Goal: Find specific page/section: Locate a particular part of the current website

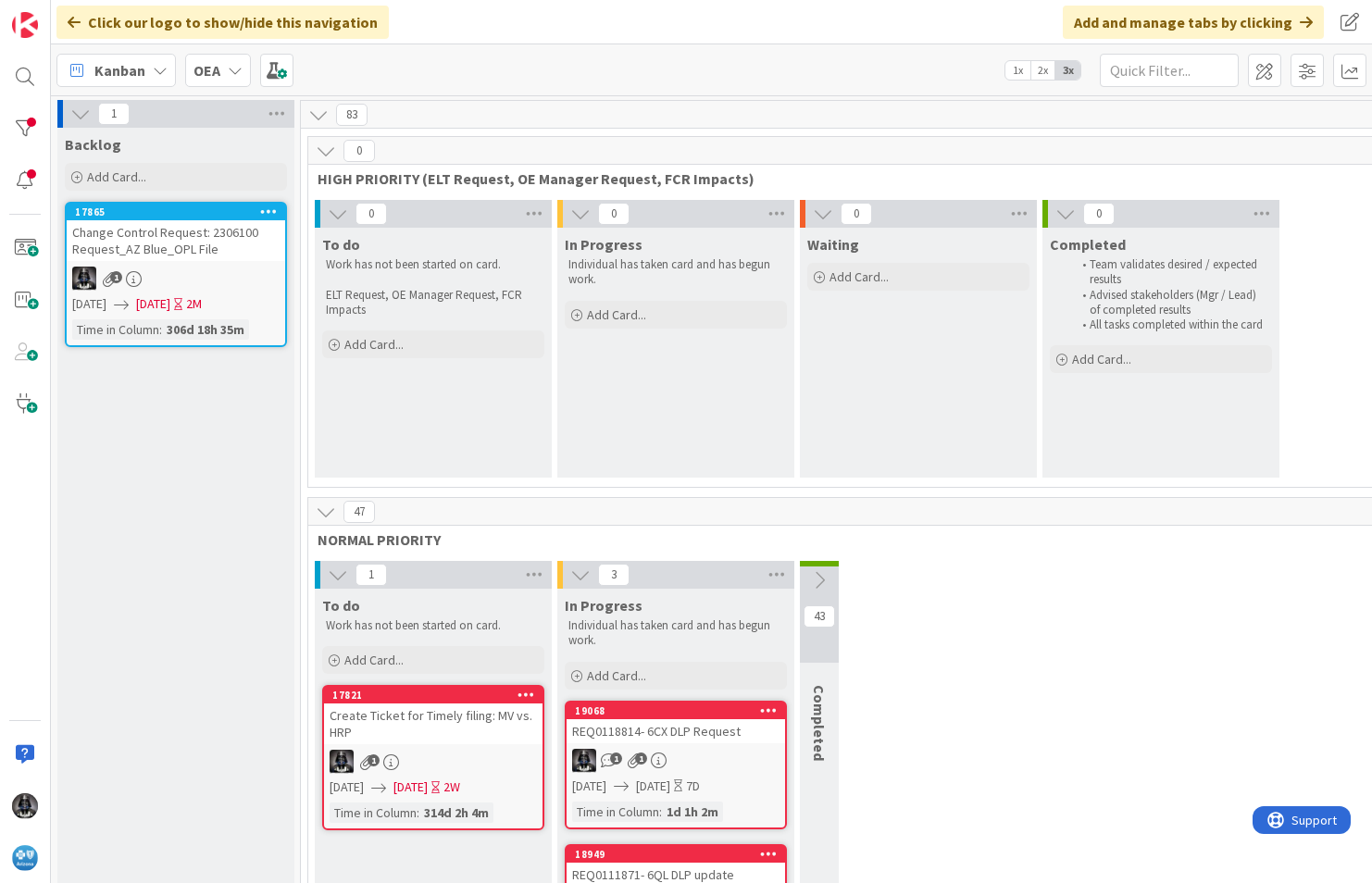
click at [161, 69] on icon at bounding box center [159, 70] width 15 height 15
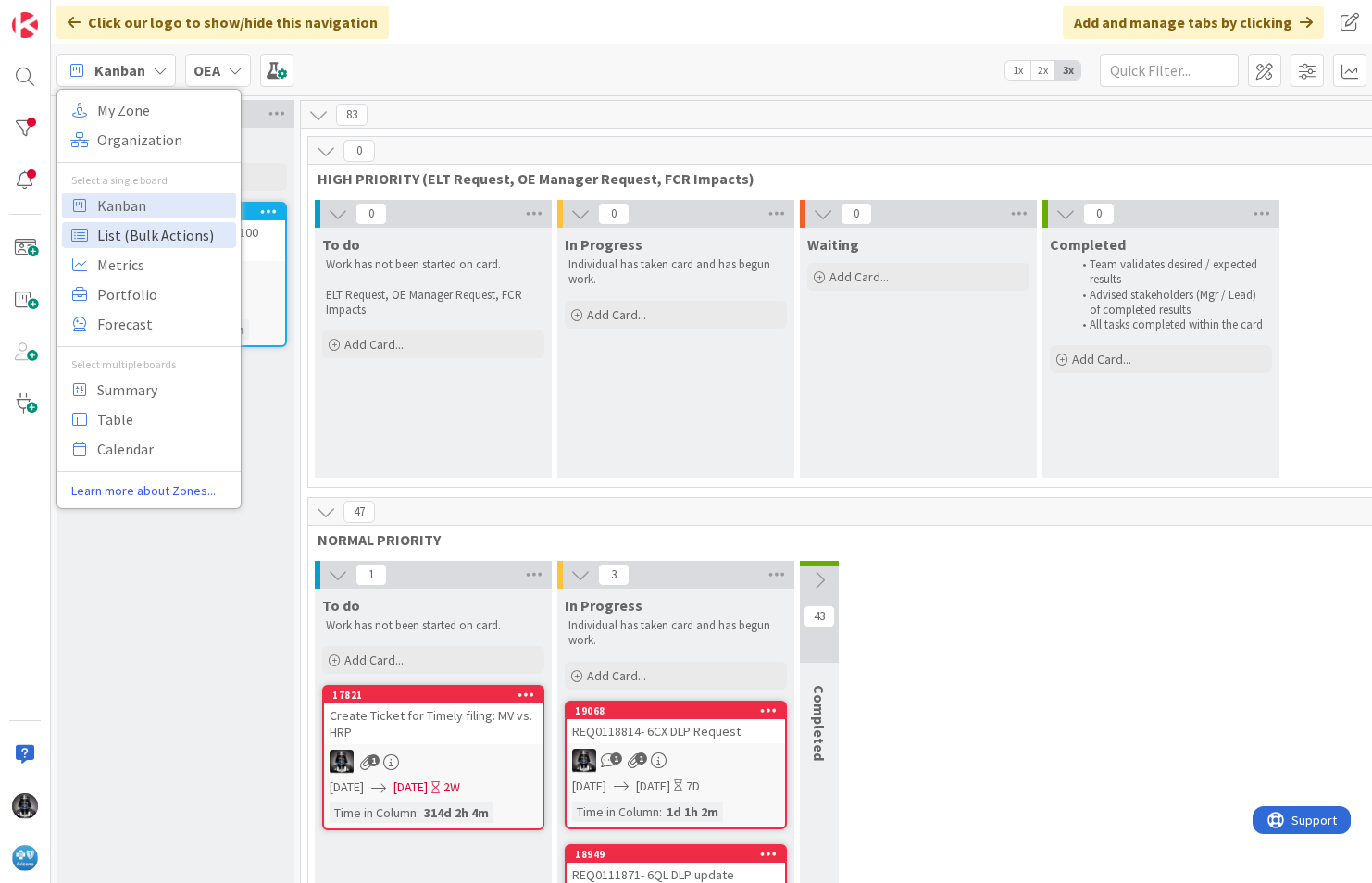
click at [139, 232] on span "List (Bulk Actions)" at bounding box center [163, 235] width 134 height 28
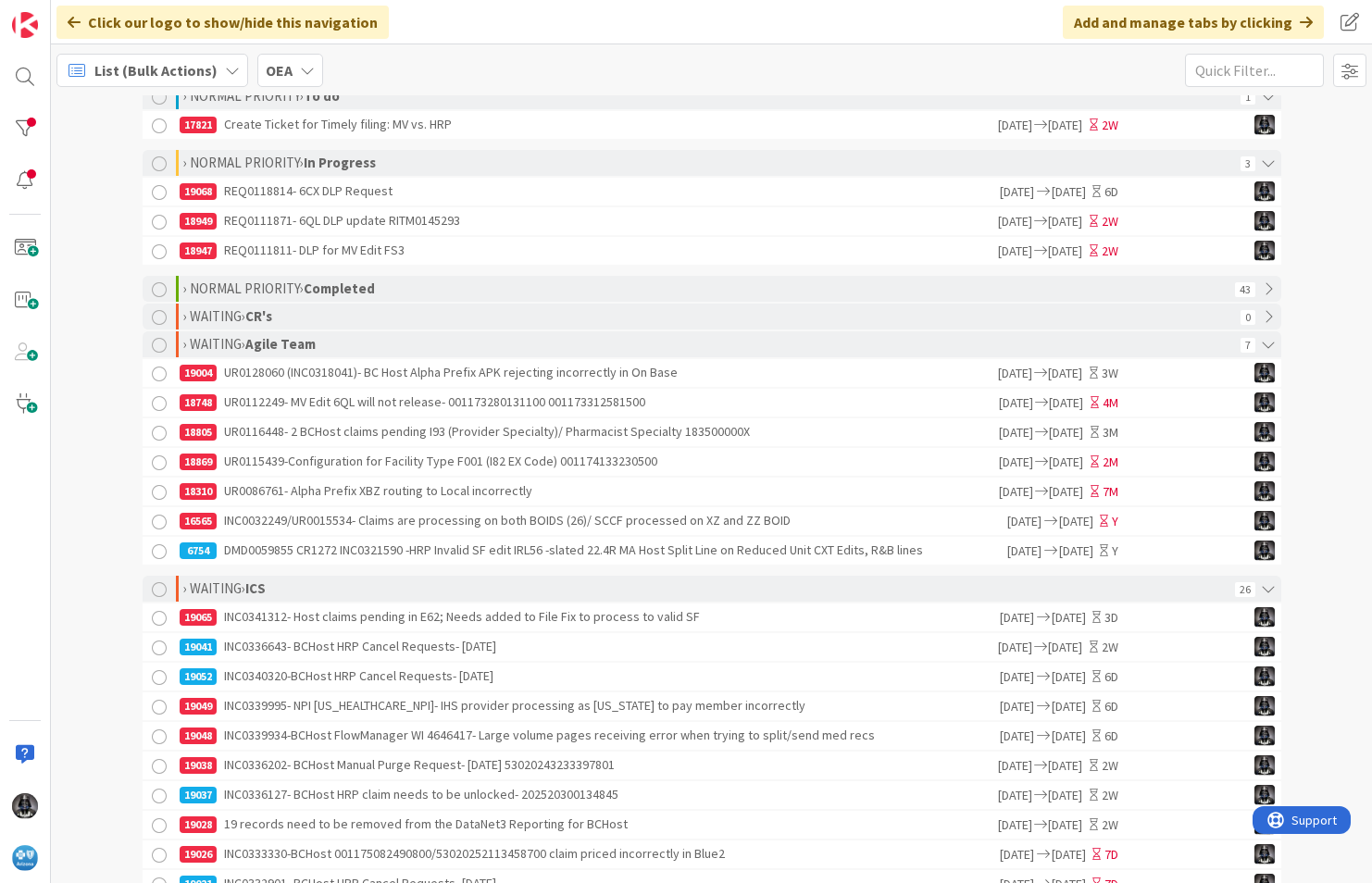
scroll to position [347, 0]
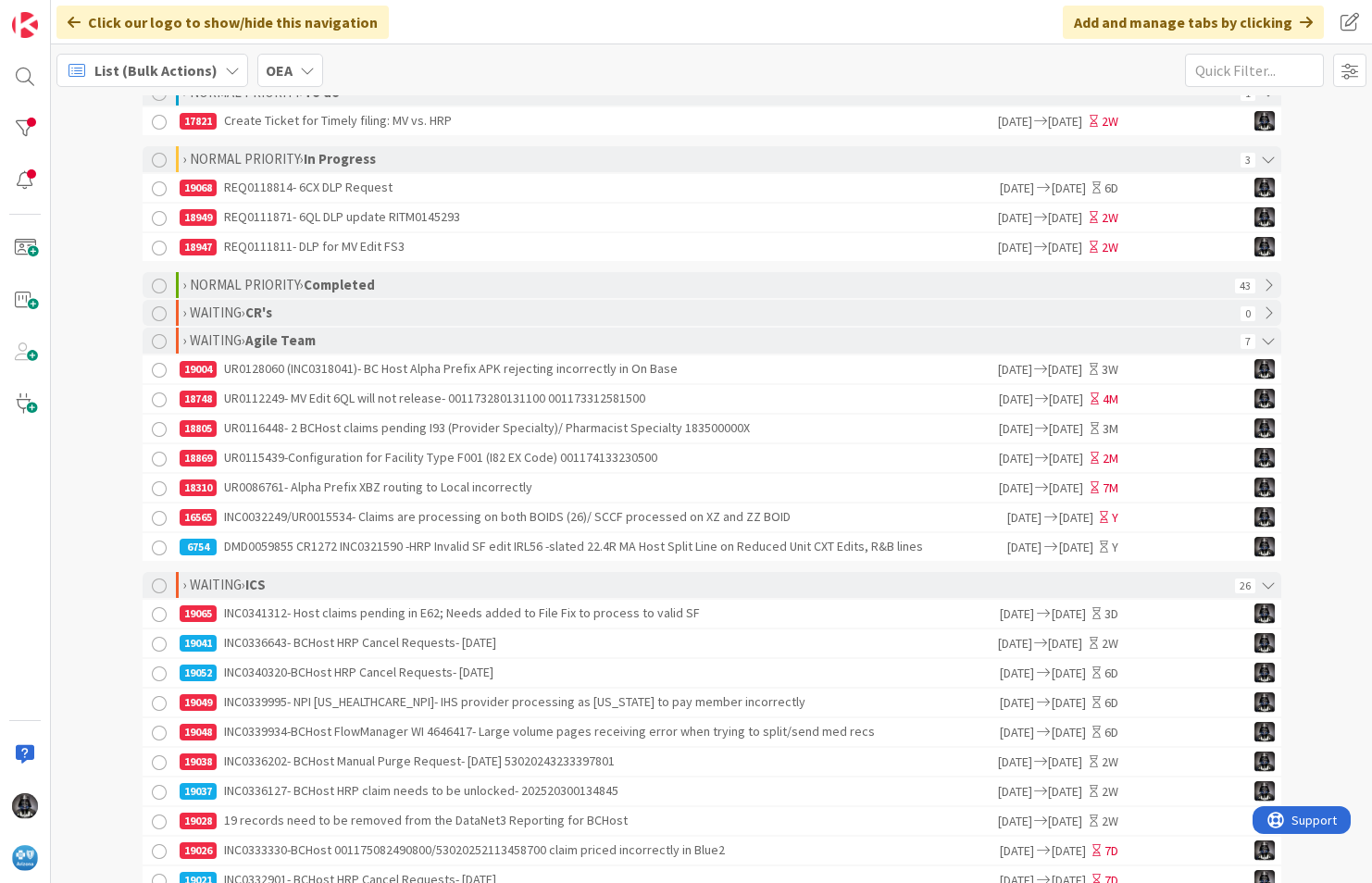
click at [384, 618] on div "19065 INC0341312- Host claims pending in E62; Needs added to File Fix to proces…" at bounding box center [590, 614] width 819 height 28
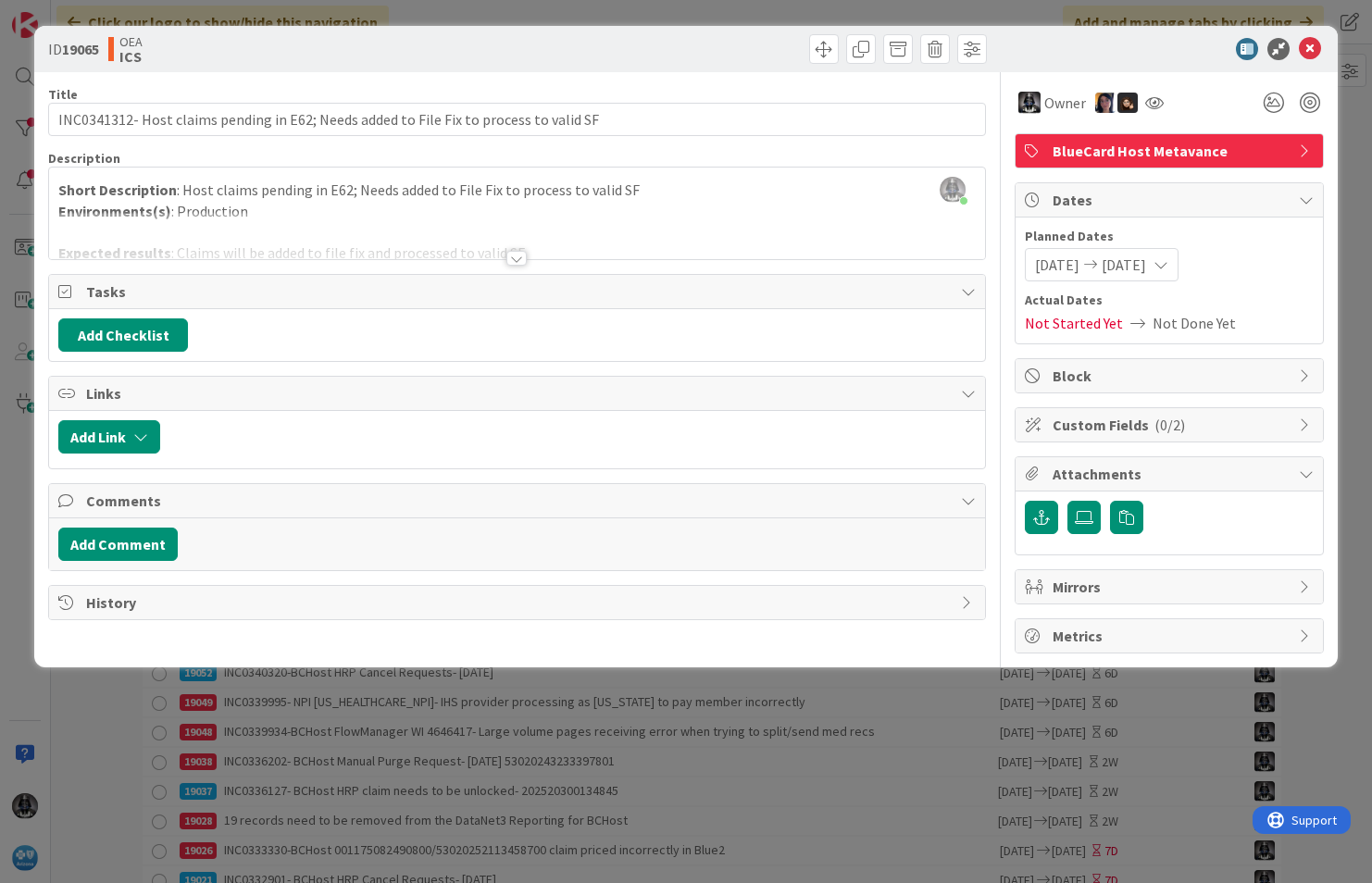
click at [520, 257] on div at bounding box center [516, 258] width 21 height 15
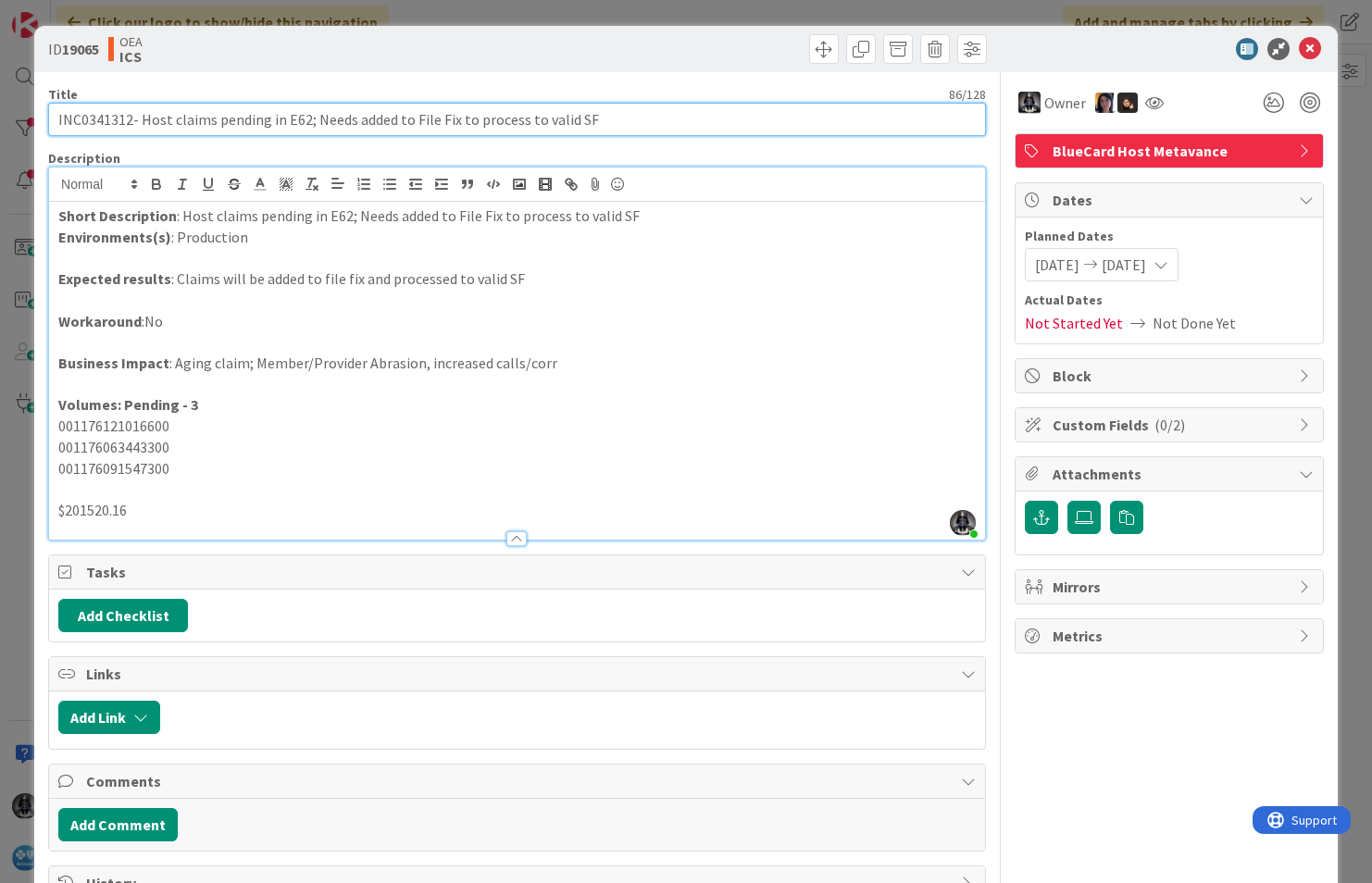
click at [82, 124] on input "INC0341312- Host claims pending in E62; Needs added to File Fix to process to v…" at bounding box center [517, 120] width 938 height 34
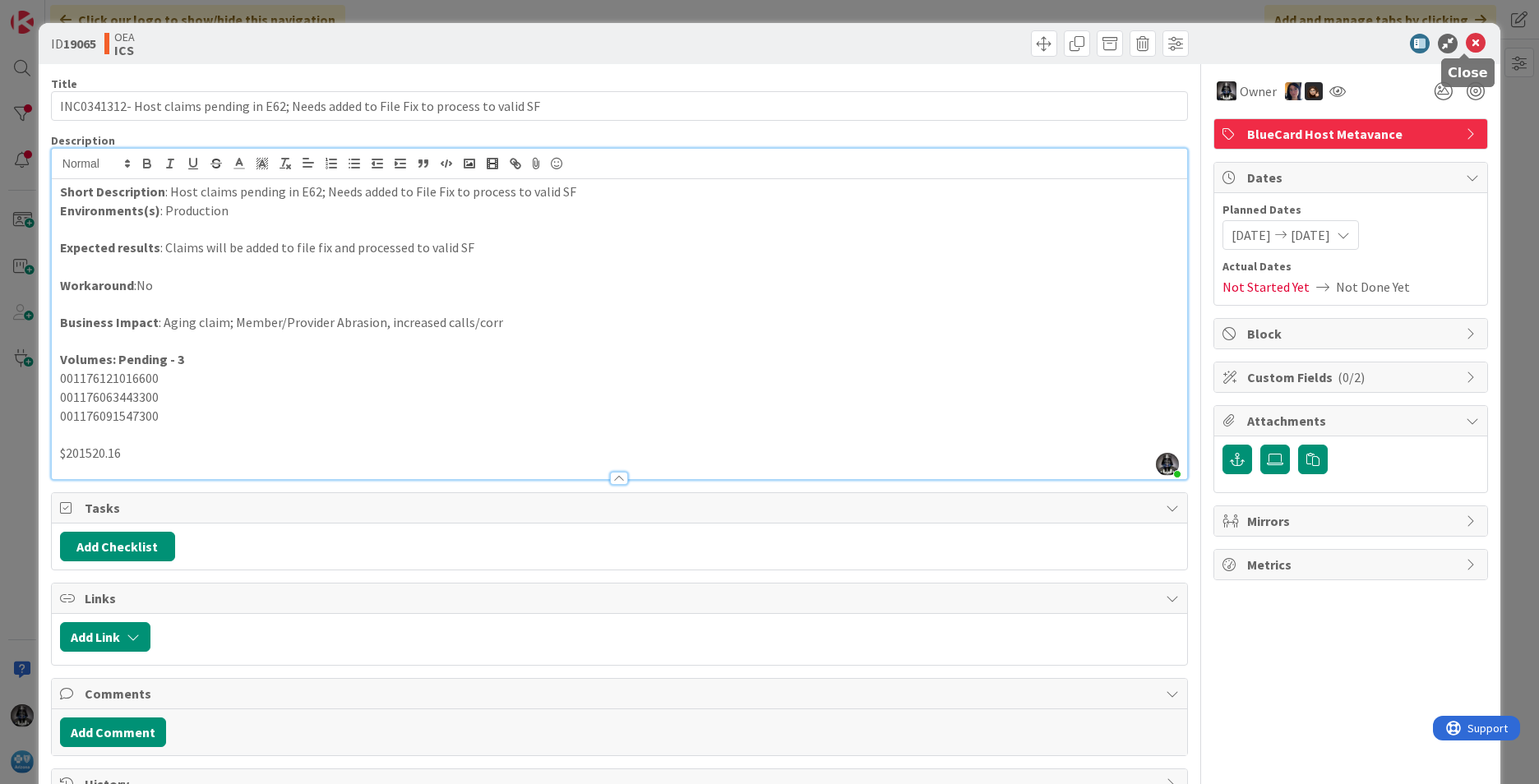
click at [1217, 45] on icon at bounding box center [1476, 43] width 19 height 19
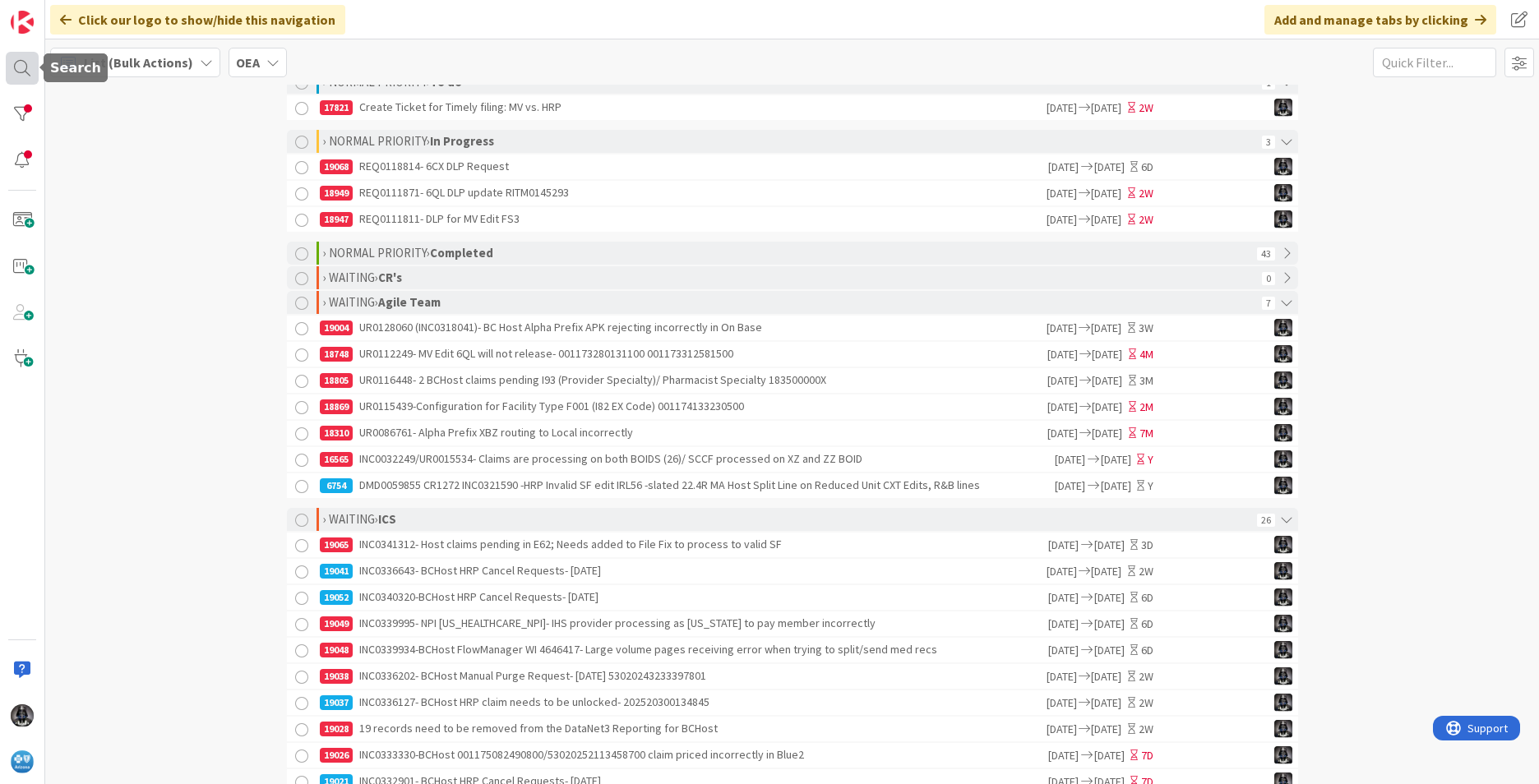
click at [24, 65] on div at bounding box center [22, 68] width 33 height 32
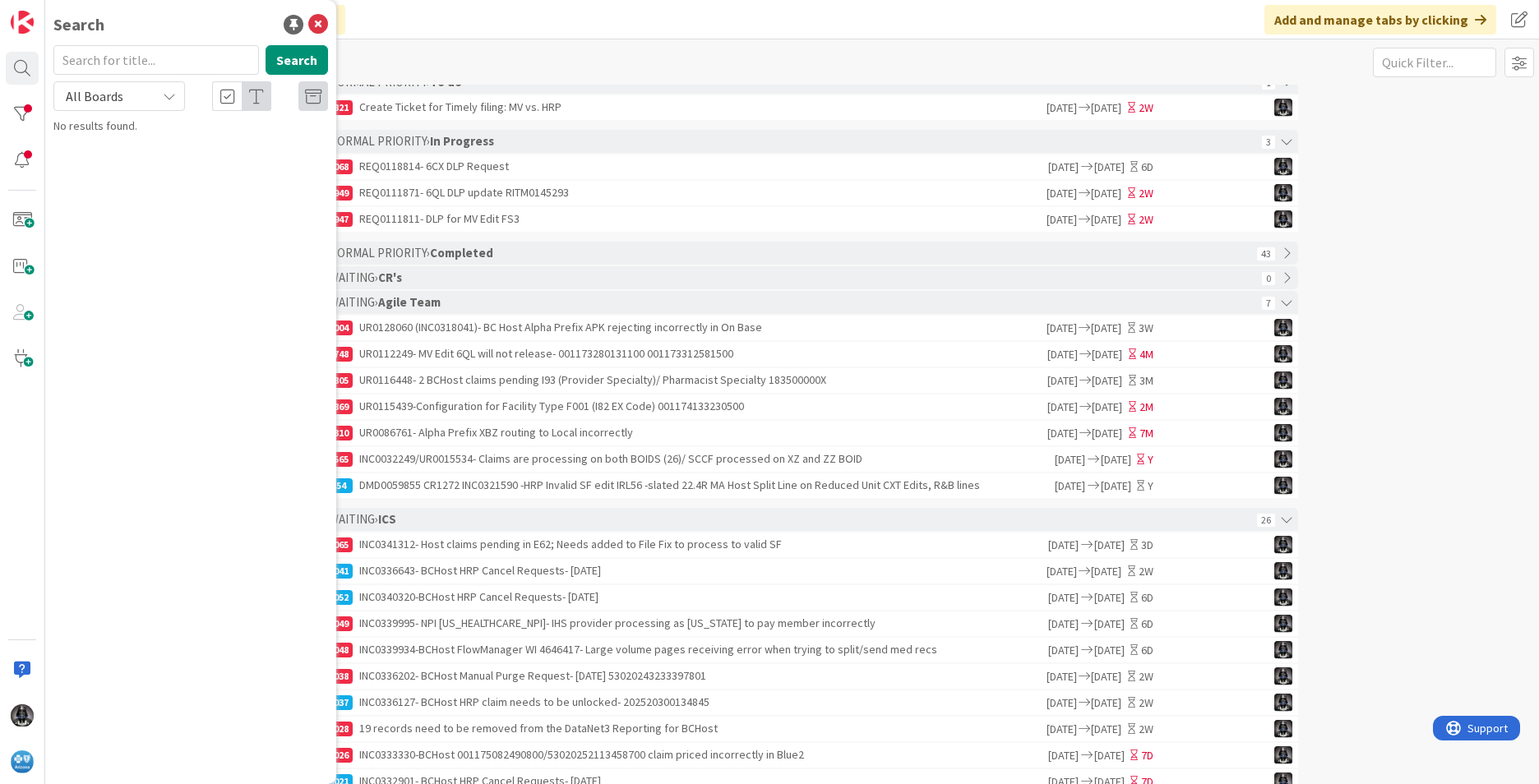
click at [80, 54] on input "text" at bounding box center [156, 60] width 206 height 30
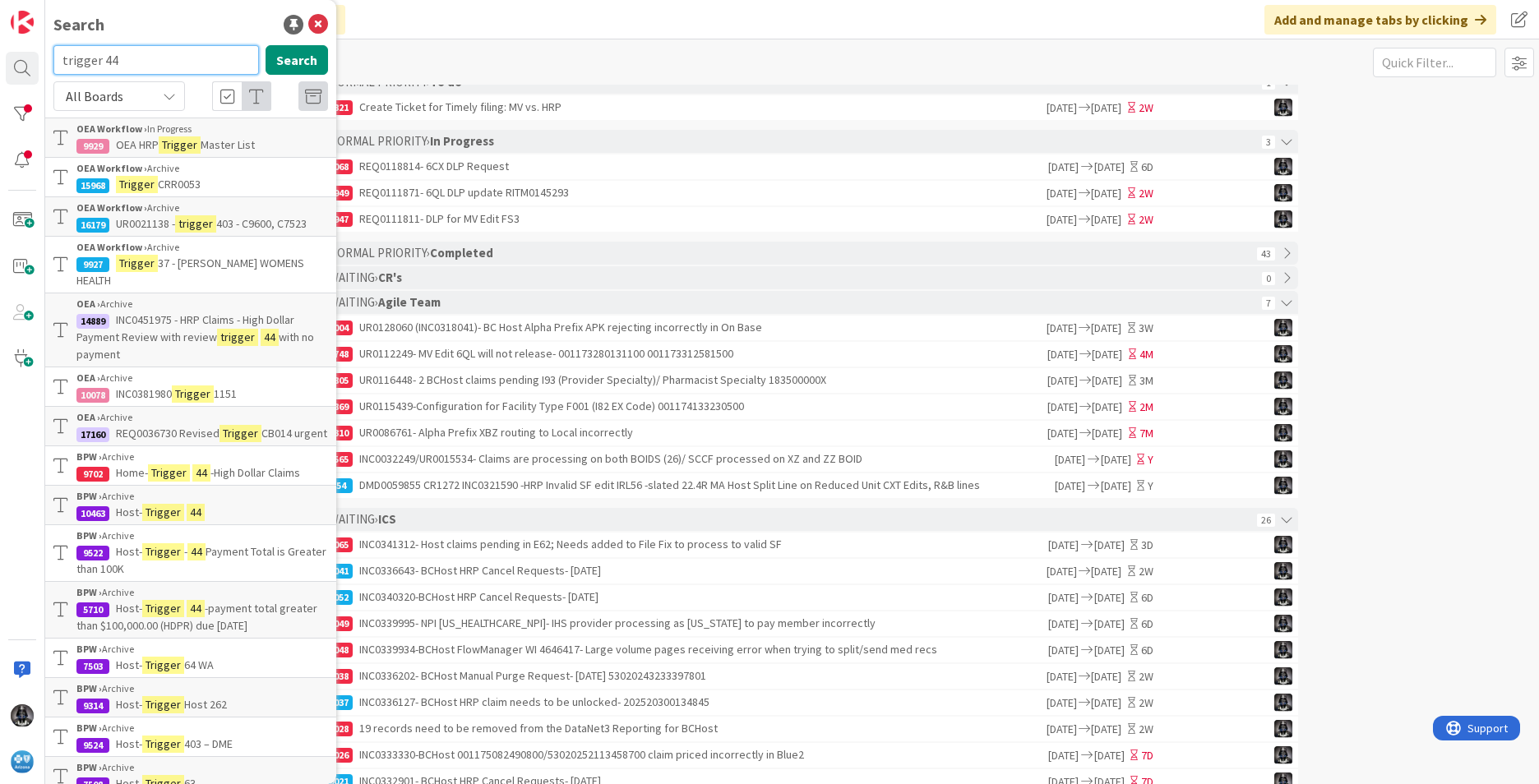
click at [137, 60] on input "trigger 44" at bounding box center [156, 60] width 206 height 30
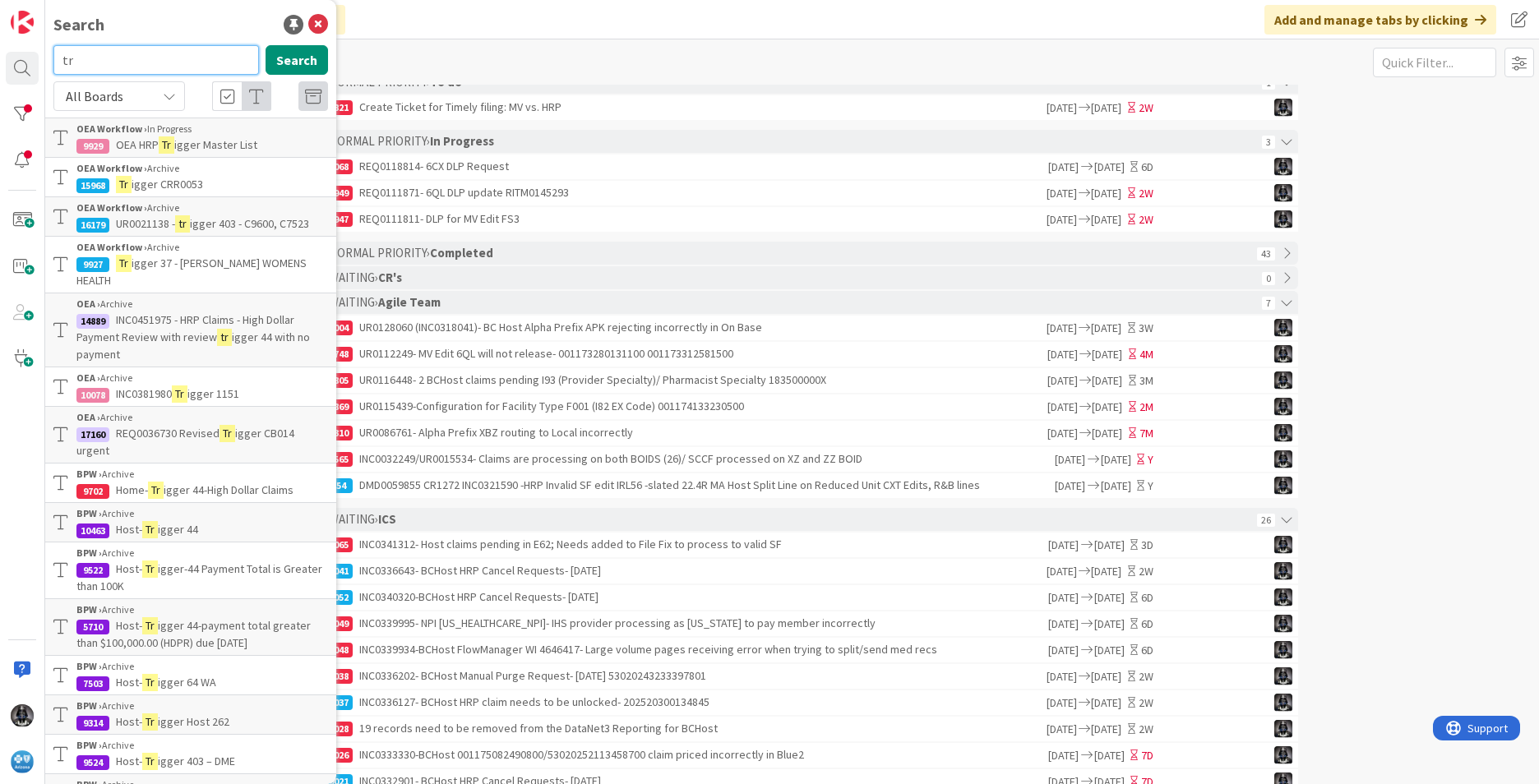
type input "t"
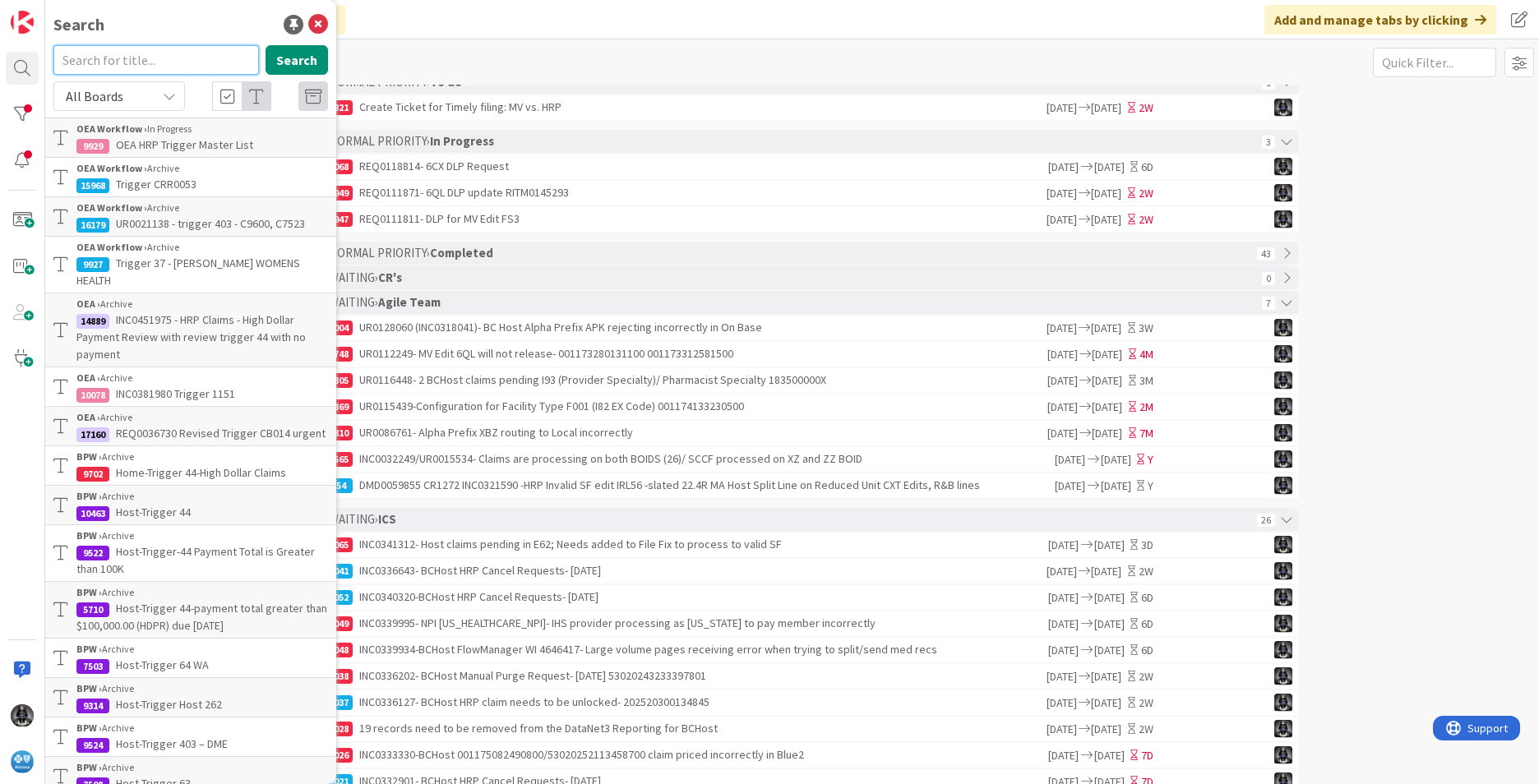
paste input "UR0095847"
type input "UR0095847"
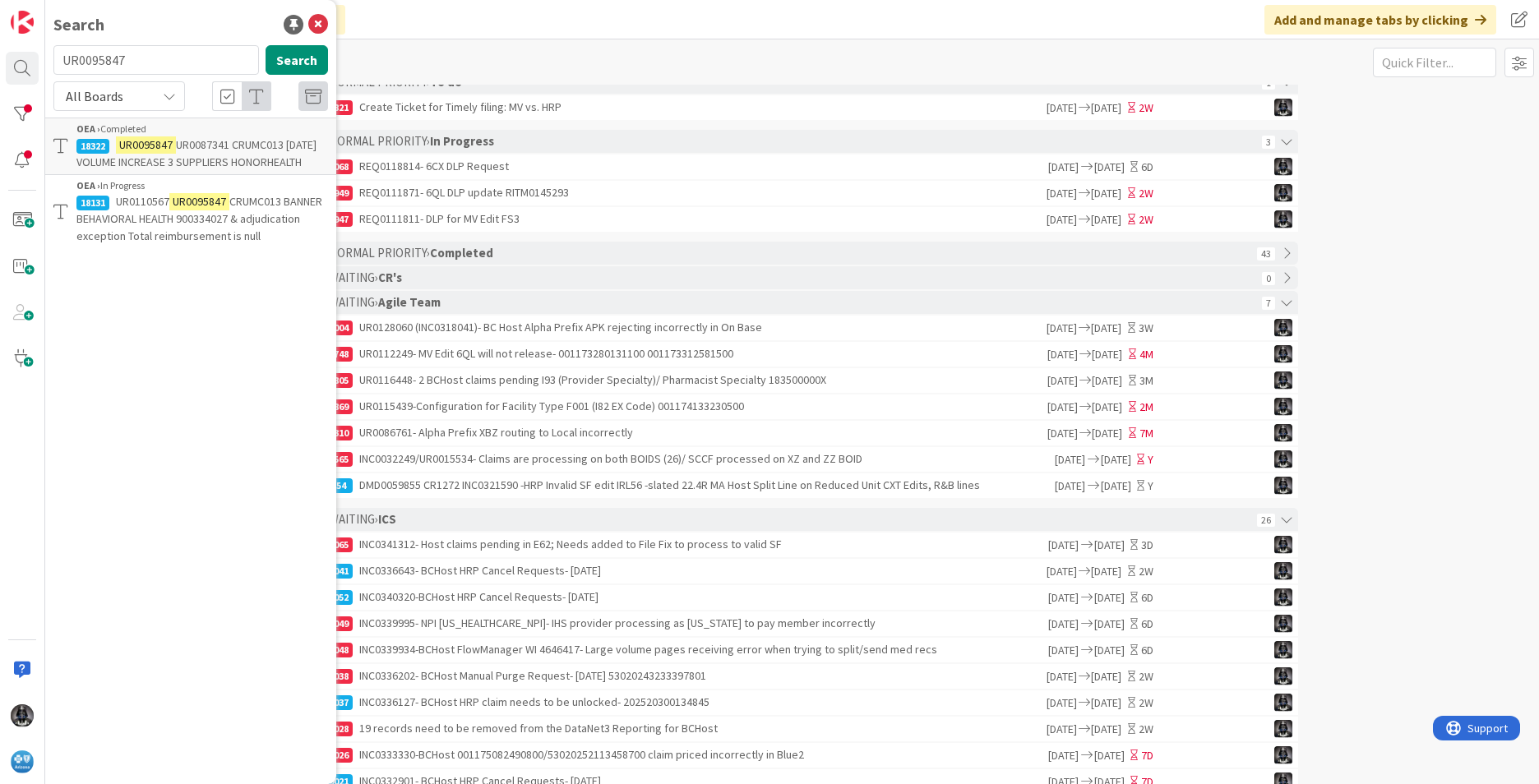
click at [164, 207] on span "UR0110567" at bounding box center [142, 201] width 54 height 15
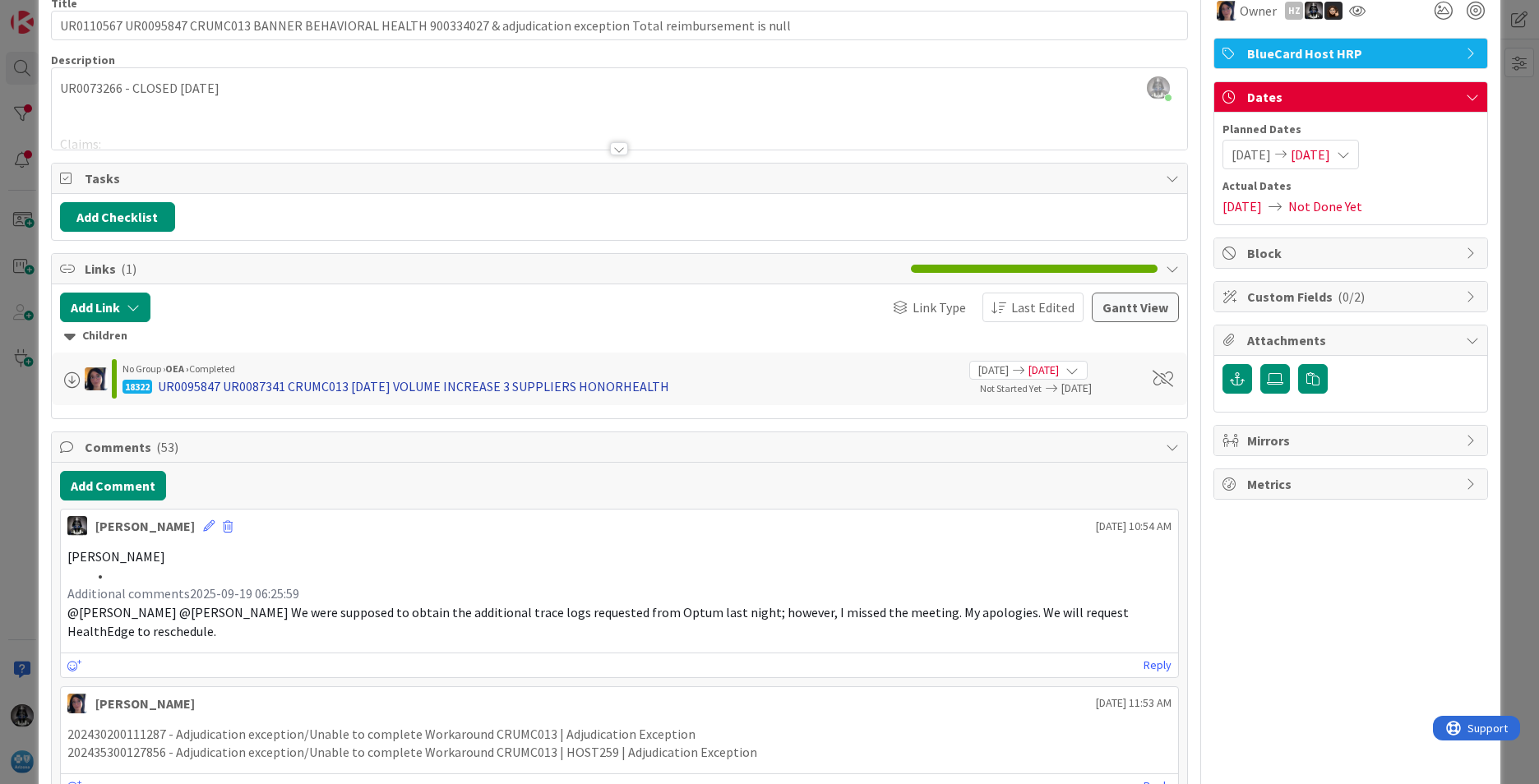
scroll to position [83, 0]
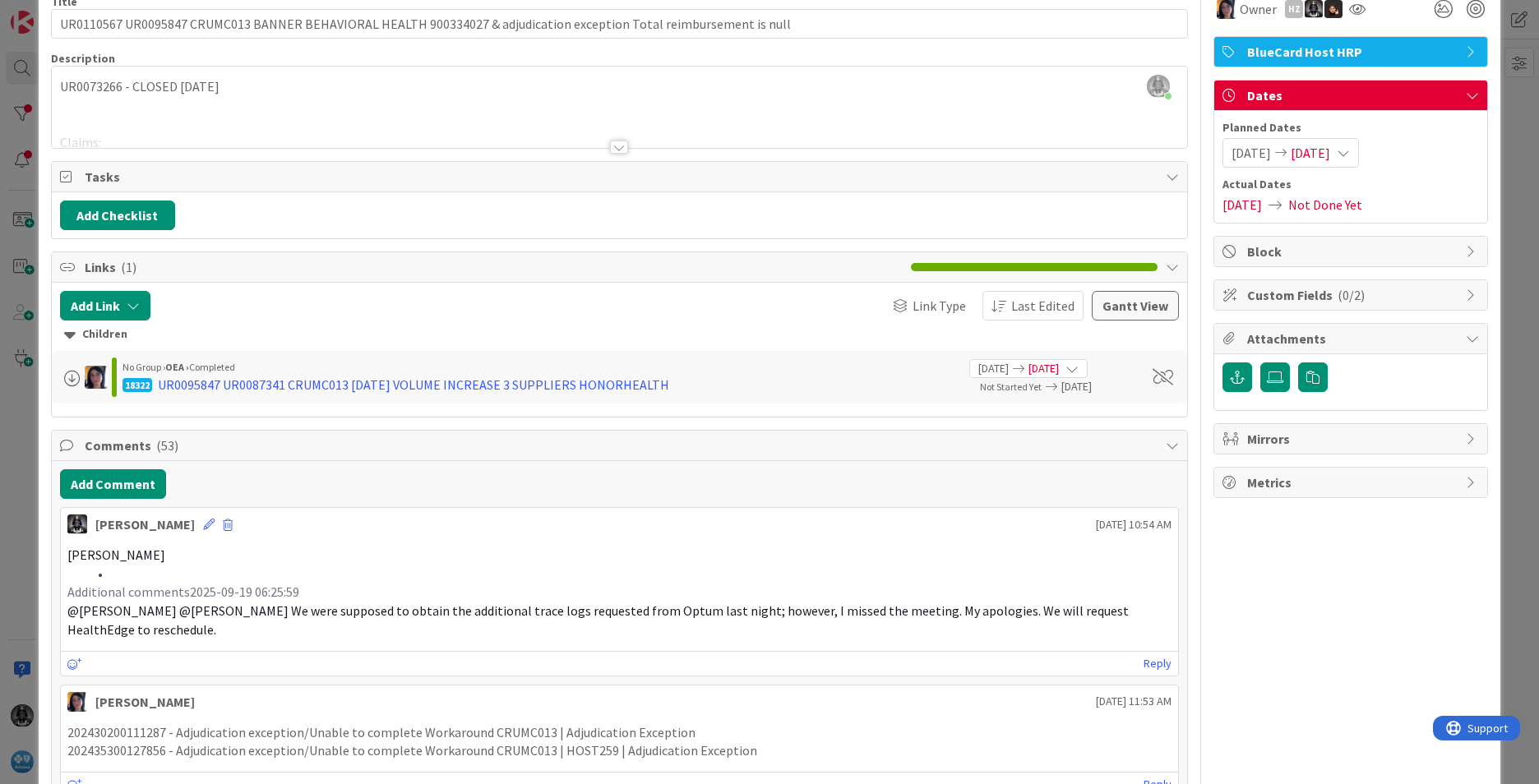
click at [616, 147] on div at bounding box center [619, 147] width 18 height 13
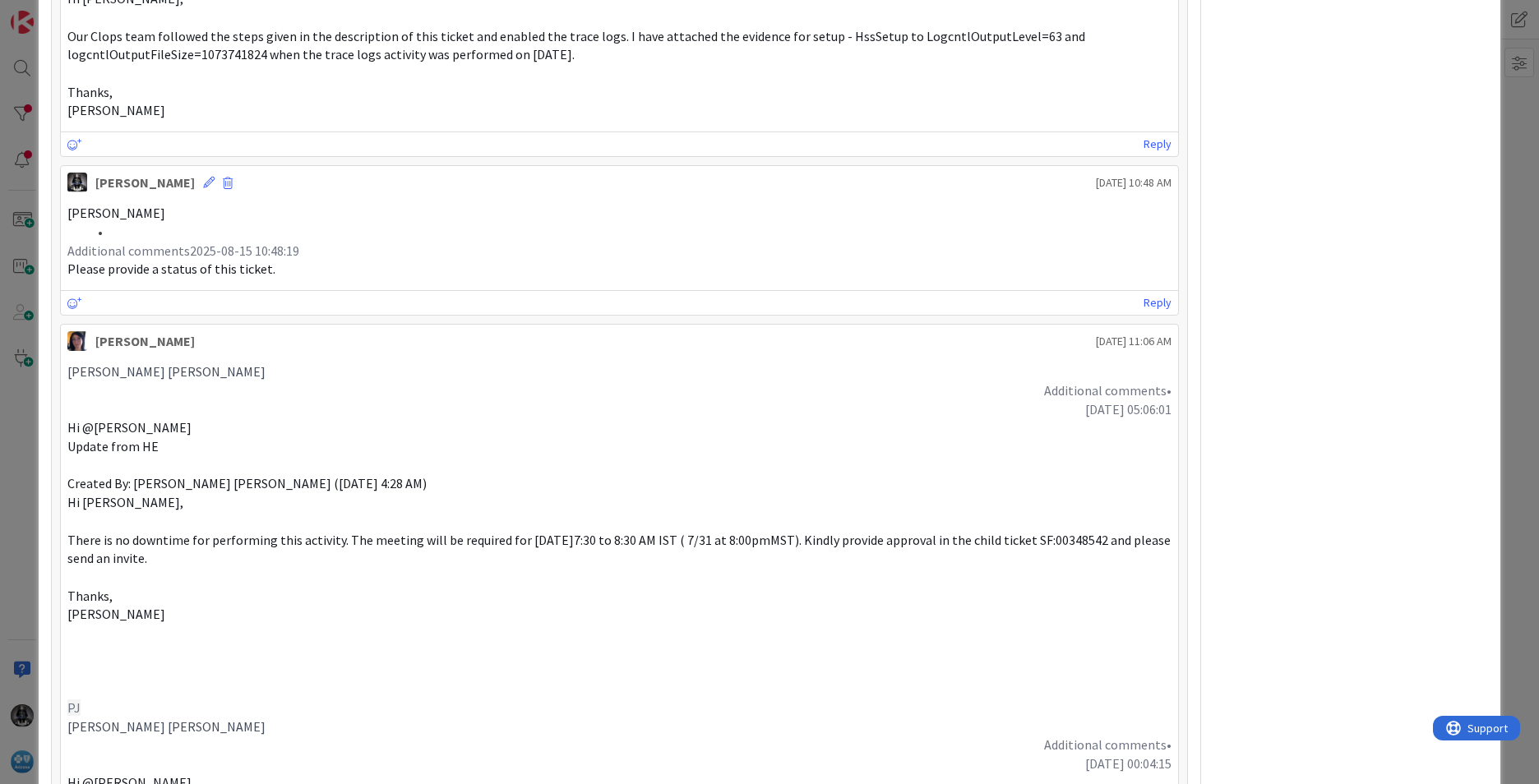
scroll to position [2609, 0]
